Goal: Transaction & Acquisition: Purchase product/service

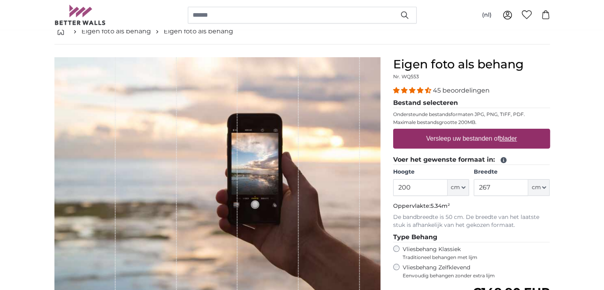
scroll to position [119, 0]
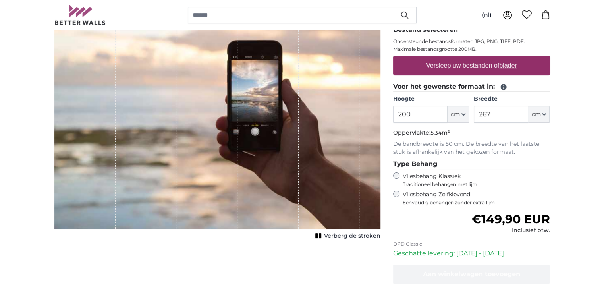
click at [415, 117] on input "200" at bounding box center [420, 114] width 54 height 17
type input "245"
click at [493, 114] on input "267" at bounding box center [500, 114] width 54 height 17
type input "2"
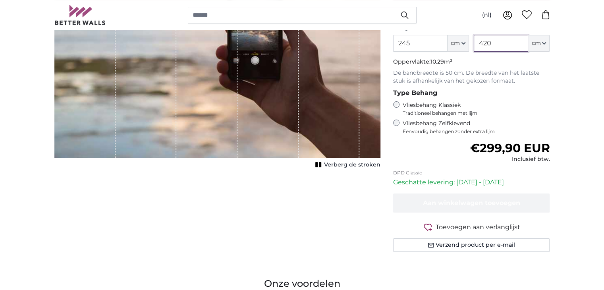
scroll to position [198, 0]
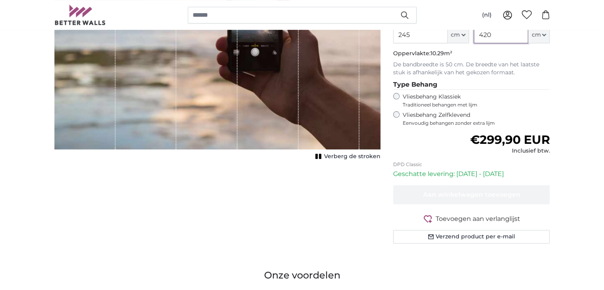
type input "420"
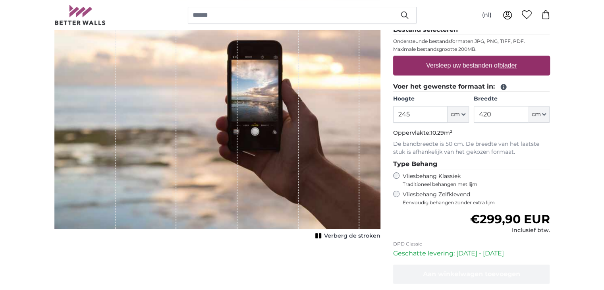
click at [509, 65] on u "blader" at bounding box center [507, 65] width 17 height 7
click at [509, 58] on input "Versleep uw bestanden of blader" at bounding box center [471, 57] width 157 height 2
type input "**********"
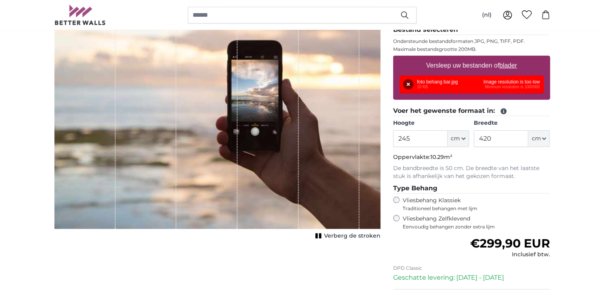
click at [505, 65] on u "blader" at bounding box center [507, 65] width 17 height 7
click at [505, 58] on input "Versleep uw bestanden of blader" at bounding box center [471, 57] width 157 height 2
type input "**********"
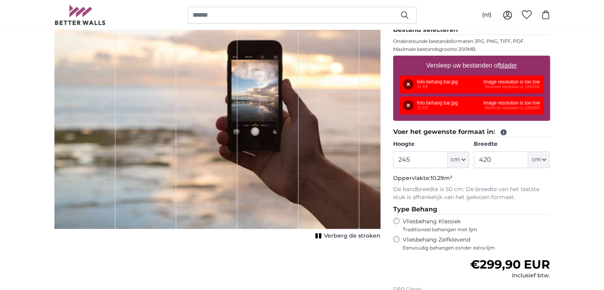
click at [510, 65] on u "blader" at bounding box center [507, 65] width 17 height 7
click at [510, 58] on input "Versleep uw bestanden of blader" at bounding box center [471, 57] width 157 height 2
type input "**********"
